Goal: Information Seeking & Learning: Learn about a topic

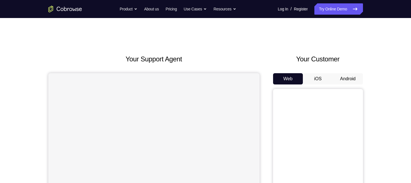
click at [348, 73] on button "Android" at bounding box center [348, 78] width 30 height 11
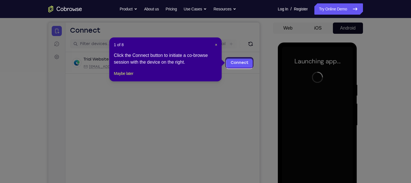
scroll to position [49, 0]
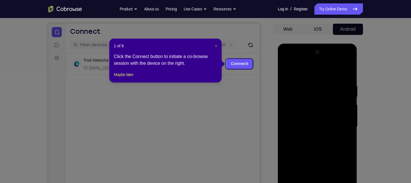
click at [216, 47] on span "×" at bounding box center [216, 46] width 2 height 4
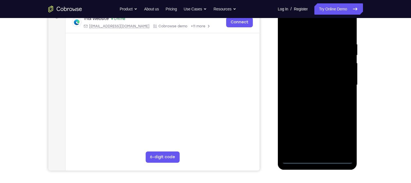
scroll to position [92, 0]
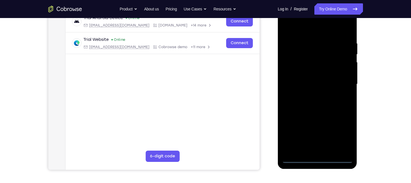
click at [321, 155] on div at bounding box center [317, 83] width 71 height 157
click at [316, 158] on div at bounding box center [317, 83] width 71 height 157
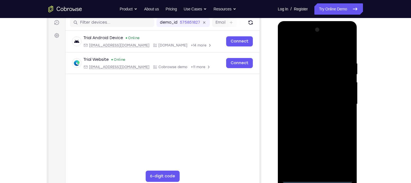
scroll to position [72, 0]
click at [340, 158] on div at bounding box center [317, 103] width 71 height 157
click at [308, 49] on div at bounding box center [317, 103] width 71 height 157
click at [295, 88] on div at bounding box center [317, 103] width 71 height 157
click at [308, 106] on div at bounding box center [317, 103] width 71 height 157
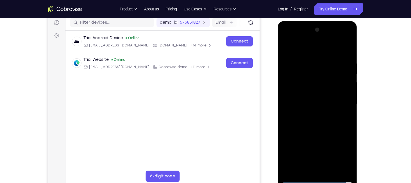
click at [306, 101] on div at bounding box center [317, 103] width 71 height 157
click at [304, 111] on div at bounding box center [317, 103] width 71 height 157
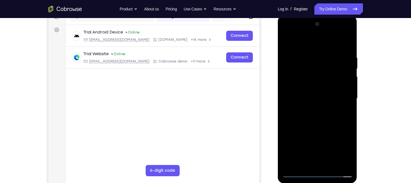
scroll to position [78, 0]
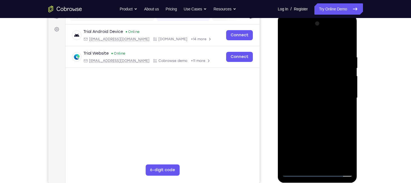
click at [305, 160] on div at bounding box center [317, 97] width 71 height 157
click at [327, 105] on div at bounding box center [317, 97] width 71 height 157
click at [316, 84] on div at bounding box center [317, 97] width 71 height 157
click at [351, 45] on div at bounding box center [317, 97] width 71 height 157
click at [349, 42] on div at bounding box center [317, 97] width 71 height 157
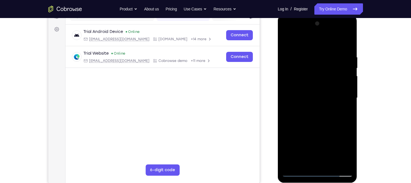
click at [287, 40] on div at bounding box center [317, 97] width 71 height 157
drag, startPoint x: 321, startPoint y: 130, endPoint x: 326, endPoint y: 103, distance: 27.3
click at [326, 103] on div at bounding box center [317, 97] width 71 height 157
drag, startPoint x: 321, startPoint y: 134, endPoint x: 321, endPoint y: 96, distance: 37.7
click at [321, 96] on div at bounding box center [317, 97] width 71 height 157
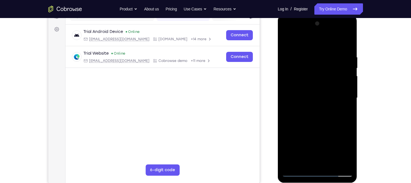
click at [323, 130] on div at bounding box center [317, 97] width 71 height 157
click at [291, 116] on div at bounding box center [317, 97] width 71 height 157
drag, startPoint x: 320, startPoint y: 131, endPoint x: 315, endPoint y: 103, distance: 28.6
drag, startPoint x: 37, startPoint y: 88, endPoint x: 383, endPoint y: 135, distance: 349.6
click at [383, 135] on div "Your Support Agent Your Customer Web iOS Android Next Steps We’d be happy to gi…" at bounding box center [206, 125] width 360 height 371
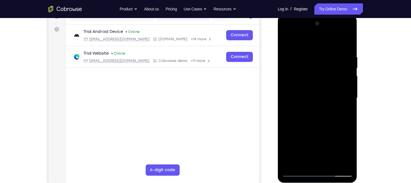
drag, startPoint x: 341, startPoint y: 140, endPoint x: 328, endPoint y: 102, distance: 40.7
click at [328, 102] on div at bounding box center [317, 97] width 71 height 157
drag, startPoint x: 319, startPoint y: 140, endPoint x: 316, endPoint y: 93, distance: 47.3
click at [316, 93] on div at bounding box center [317, 97] width 71 height 157
drag, startPoint x: 311, startPoint y: 148, endPoint x: 309, endPoint y: 98, distance: 50.6
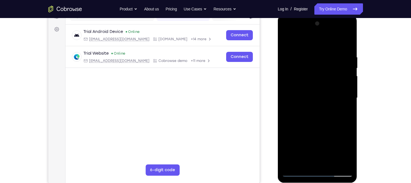
click at [309, 98] on div at bounding box center [317, 97] width 71 height 157
drag, startPoint x: 313, startPoint y: 158, endPoint x: 313, endPoint y: 92, distance: 66.3
click at [313, 92] on div at bounding box center [317, 97] width 71 height 157
drag, startPoint x: 318, startPoint y: 150, endPoint x: 310, endPoint y: 85, distance: 65.4
click at [310, 85] on div at bounding box center [317, 97] width 71 height 157
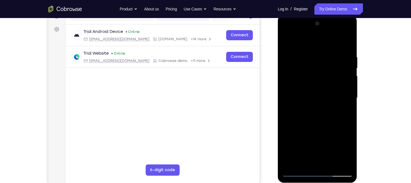
drag, startPoint x: 316, startPoint y: 144, endPoint x: 310, endPoint y: 72, distance: 73.1
click at [310, 72] on div at bounding box center [317, 97] width 71 height 157
drag, startPoint x: 312, startPoint y: 152, endPoint x: 311, endPoint y: 74, distance: 78.4
click at [311, 74] on div at bounding box center [317, 97] width 71 height 157
drag, startPoint x: 312, startPoint y: 146, endPoint x: 299, endPoint y: 80, distance: 67.2
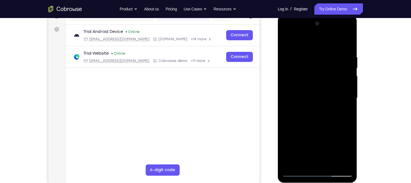
click at [299, 80] on div at bounding box center [317, 97] width 71 height 157
drag, startPoint x: 310, startPoint y: 153, endPoint x: 306, endPoint y: 98, distance: 55.2
click at [306, 98] on div at bounding box center [317, 97] width 71 height 157
drag, startPoint x: 315, startPoint y: 139, endPoint x: 309, endPoint y: 83, distance: 56.8
click at [309, 83] on div at bounding box center [317, 97] width 71 height 157
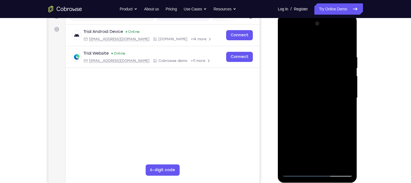
drag, startPoint x: 311, startPoint y: 146, endPoint x: 308, endPoint y: 81, distance: 65.5
click at [308, 83] on div at bounding box center [317, 97] width 71 height 157
drag, startPoint x: 307, startPoint y: 140, endPoint x: 305, endPoint y: 83, distance: 57.4
click at [305, 83] on div at bounding box center [317, 97] width 71 height 157
click at [285, 40] on div at bounding box center [317, 97] width 71 height 157
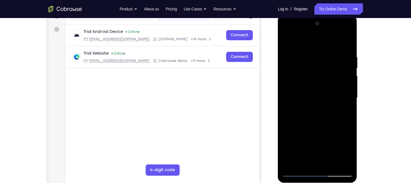
drag, startPoint x: 307, startPoint y: 124, endPoint x: 298, endPoint y: 81, distance: 43.8
click at [298, 81] on div at bounding box center [317, 97] width 71 height 157
drag, startPoint x: 317, startPoint y: 130, endPoint x: 314, endPoint y: 59, distance: 70.9
click at [314, 59] on div at bounding box center [317, 97] width 71 height 157
drag, startPoint x: 320, startPoint y: 135, endPoint x: 315, endPoint y: 90, distance: 45.9
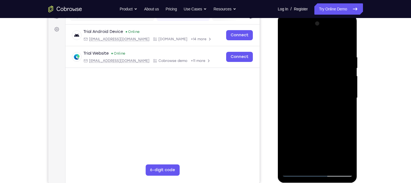
click at [315, 90] on div at bounding box center [317, 97] width 71 height 157
click at [286, 40] on div at bounding box center [317, 97] width 71 height 157
drag, startPoint x: 326, startPoint y: 126, endPoint x: 316, endPoint y: 84, distance: 43.6
click at [316, 84] on div at bounding box center [317, 97] width 71 height 157
drag, startPoint x: 319, startPoint y: 124, endPoint x: 314, endPoint y: 68, distance: 56.1
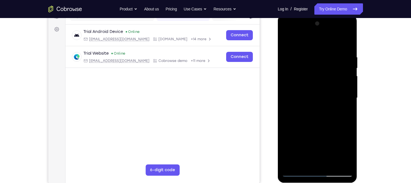
click at [314, 70] on div at bounding box center [317, 97] width 71 height 157
drag, startPoint x: 321, startPoint y: 150, endPoint x: 317, endPoint y: 81, distance: 69.0
click at [317, 81] on div at bounding box center [317, 97] width 71 height 157
drag, startPoint x: 319, startPoint y: 141, endPoint x: 312, endPoint y: 92, distance: 49.8
click at [312, 92] on div at bounding box center [317, 97] width 71 height 157
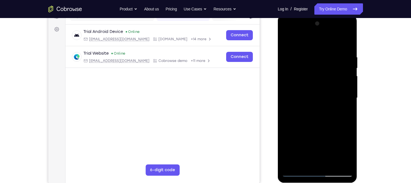
drag, startPoint x: 327, startPoint y: 130, endPoint x: 323, endPoint y: 100, distance: 30.0
click at [323, 100] on div at bounding box center [317, 97] width 71 height 157
drag, startPoint x: 322, startPoint y: 145, endPoint x: 319, endPoint y: 101, distance: 44.5
click at [319, 101] on div at bounding box center [317, 97] width 71 height 157
drag, startPoint x: 322, startPoint y: 127, endPoint x: 321, endPoint y: 96, distance: 30.9
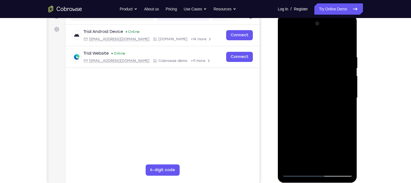
click at [321, 96] on div at bounding box center [317, 97] width 71 height 157
click at [284, 38] on div at bounding box center [317, 97] width 71 height 157
click at [336, 71] on div at bounding box center [317, 97] width 71 height 157
drag, startPoint x: 316, startPoint y: 136, endPoint x: 310, endPoint y: 79, distance: 57.1
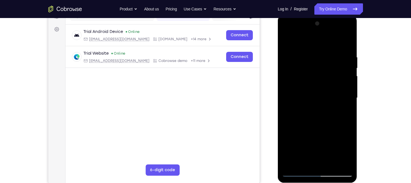
click at [310, 79] on div at bounding box center [317, 97] width 71 height 157
drag, startPoint x: 317, startPoint y: 134, endPoint x: 317, endPoint y: 68, distance: 66.0
click at [317, 68] on div at bounding box center [317, 97] width 71 height 157
drag, startPoint x: 328, startPoint y: 74, endPoint x: 327, endPoint y: 119, distance: 45.2
click at [327, 119] on div at bounding box center [317, 97] width 71 height 157
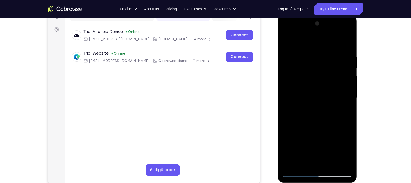
drag, startPoint x: 327, startPoint y: 80, endPoint x: 328, endPoint y: 112, distance: 32.4
click at [328, 112] on div at bounding box center [317, 97] width 71 height 157
click at [293, 68] on div at bounding box center [317, 97] width 71 height 157
drag, startPoint x: 321, startPoint y: 132, endPoint x: 318, endPoint y: 82, distance: 50.4
click at [318, 82] on div at bounding box center [317, 97] width 71 height 157
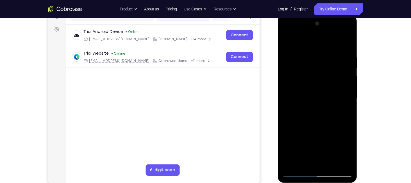
drag, startPoint x: 321, startPoint y: 139, endPoint x: 313, endPoint y: 102, distance: 38.1
click at [313, 102] on div at bounding box center [317, 97] width 71 height 157
drag, startPoint x: 322, startPoint y: 148, endPoint x: 318, endPoint y: 96, distance: 51.9
click at [318, 96] on div at bounding box center [317, 97] width 71 height 157
drag, startPoint x: 321, startPoint y: 116, endPoint x: 315, endPoint y: 78, distance: 39.4
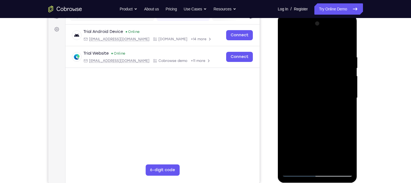
click at [315, 78] on div at bounding box center [317, 97] width 71 height 157
drag, startPoint x: 316, startPoint y: 123, endPoint x: 322, endPoint y: 63, distance: 60.6
click at [322, 63] on div at bounding box center [317, 97] width 71 height 157
drag, startPoint x: 318, startPoint y: 132, endPoint x: 317, endPoint y: 84, distance: 48.1
click at [317, 84] on div at bounding box center [317, 97] width 71 height 157
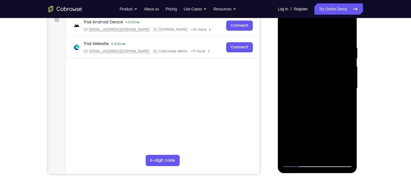
scroll to position [84, 0]
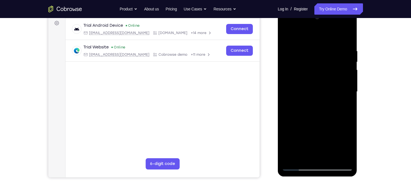
drag, startPoint x: 316, startPoint y: 100, endPoint x: 312, endPoint y: 65, distance: 35.9
drag, startPoint x: 35, startPoint y: 56, endPoint x: 389, endPoint y: 30, distance: 355.0
click at [389, 30] on div "Your Support Agent Your Customer Web iOS Android Next Steps We’d be happy to gi…" at bounding box center [205, 119] width 411 height 371
drag, startPoint x: 336, startPoint y: 142, endPoint x: 329, endPoint y: 88, distance: 54.3
click at [329, 88] on div at bounding box center [317, 91] width 71 height 157
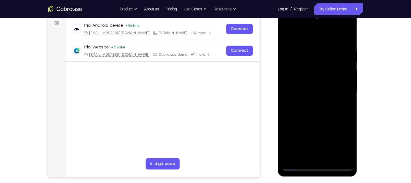
drag, startPoint x: 332, startPoint y: 121, endPoint x: 332, endPoint y: 74, distance: 47.5
click at [332, 74] on div at bounding box center [317, 91] width 71 height 157
drag, startPoint x: 332, startPoint y: 128, endPoint x: 327, endPoint y: 83, distance: 45.2
click at [327, 83] on div at bounding box center [317, 91] width 71 height 157
click at [300, 91] on div at bounding box center [317, 91] width 71 height 157
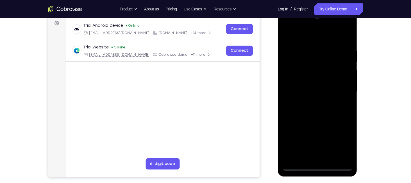
click at [302, 50] on div at bounding box center [317, 91] width 71 height 157
drag, startPoint x: 328, startPoint y: 117, endPoint x: 321, endPoint y: 71, distance: 46.7
click at [321, 71] on div at bounding box center [317, 91] width 71 height 157
drag, startPoint x: 321, startPoint y: 132, endPoint x: 323, endPoint y: 71, distance: 60.7
click at [323, 71] on div at bounding box center [317, 91] width 71 height 157
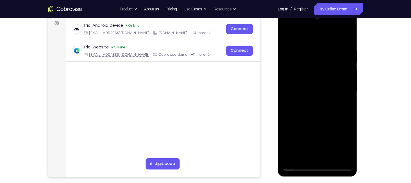
drag, startPoint x: 323, startPoint y: 130, endPoint x: 321, endPoint y: 83, distance: 47.2
click at [321, 83] on div at bounding box center [317, 91] width 71 height 157
drag, startPoint x: 324, startPoint y: 119, endPoint x: 325, endPoint y: 76, distance: 43.8
click at [325, 76] on div at bounding box center [317, 91] width 71 height 157
drag, startPoint x: 322, startPoint y: 123, endPoint x: 319, endPoint y: 81, distance: 41.6
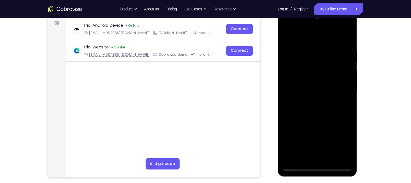
click at [319, 81] on div at bounding box center [317, 91] width 71 height 157
drag, startPoint x: 327, startPoint y: 115, endPoint x: 326, endPoint y: 74, distance: 41.0
click at [326, 74] on div at bounding box center [317, 91] width 71 height 157
drag, startPoint x: 324, startPoint y: 115, endPoint x: 323, endPoint y: 64, distance: 51.7
click at [323, 64] on div at bounding box center [317, 91] width 71 height 157
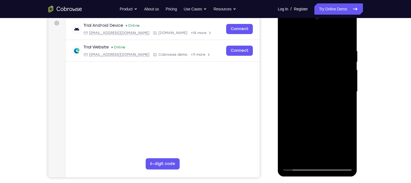
drag, startPoint x: 321, startPoint y: 128, endPoint x: 321, endPoint y: 77, distance: 51.4
click at [321, 77] on div at bounding box center [317, 91] width 71 height 157
click at [288, 35] on div at bounding box center [317, 91] width 71 height 157
drag, startPoint x: 332, startPoint y: 136, endPoint x: 315, endPoint y: 45, distance: 92.6
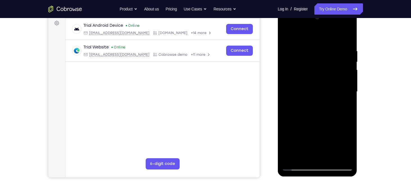
click at [315, 45] on div at bounding box center [317, 91] width 71 height 157
drag, startPoint x: 327, startPoint y: 128, endPoint x: 321, endPoint y: 56, distance: 71.7
click at [321, 56] on div at bounding box center [317, 91] width 71 height 157
drag, startPoint x: 328, startPoint y: 137, endPoint x: 325, endPoint y: 86, distance: 51.0
click at [325, 86] on div at bounding box center [317, 91] width 71 height 157
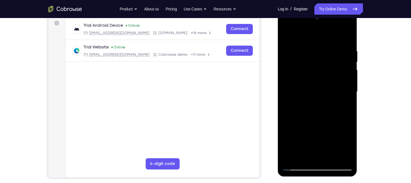
click at [334, 82] on div at bounding box center [317, 91] width 71 height 157
click at [318, 105] on div at bounding box center [317, 91] width 71 height 157
click at [288, 34] on div at bounding box center [317, 91] width 71 height 157
drag, startPoint x: 320, startPoint y: 124, endPoint x: 312, endPoint y: 62, distance: 62.6
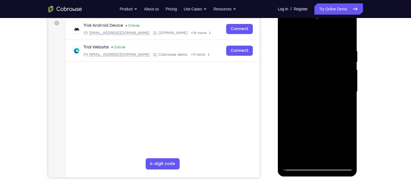
click at [312, 62] on div at bounding box center [317, 91] width 71 height 157
drag, startPoint x: 316, startPoint y: 81, endPoint x: 313, endPoint y: 137, distance: 56.0
click at [313, 137] on div at bounding box center [317, 91] width 71 height 157
drag, startPoint x: 312, startPoint y: 85, endPoint x: 312, endPoint y: 53, distance: 31.2
click at [312, 53] on div at bounding box center [317, 91] width 71 height 157
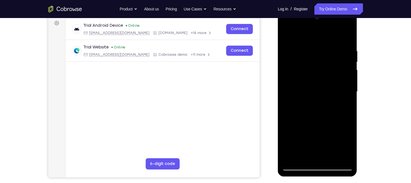
drag, startPoint x: 316, startPoint y: 115, endPoint x: 313, endPoint y: 76, distance: 40.0
click at [313, 76] on div at bounding box center [317, 91] width 71 height 157
drag, startPoint x: 321, startPoint y: 131, endPoint x: 316, endPoint y: 92, distance: 38.9
click at [316, 92] on div at bounding box center [317, 91] width 71 height 157
